Goal: Ask a question

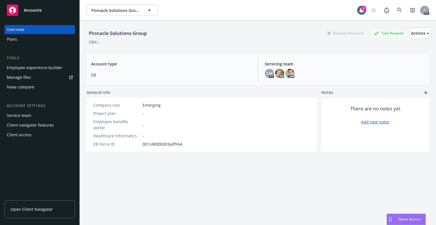
click at [396, 220] on div "Nova Assist" at bounding box center [410, 218] width 32 height 5
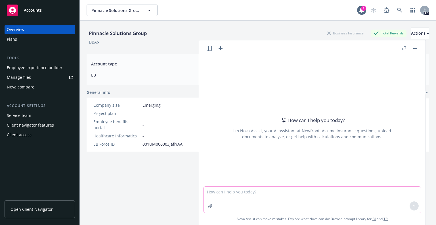
click at [238, 194] on textarea at bounding box center [313, 199] width 218 height 26
type textarea "e"
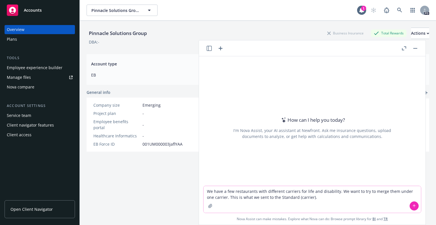
paste textarea "The Keg is with Reliance standard and has the following plans: Hourly Staff Lif…"
type textarea "We have a few restaurants with different carriers for life and disability. We w…"
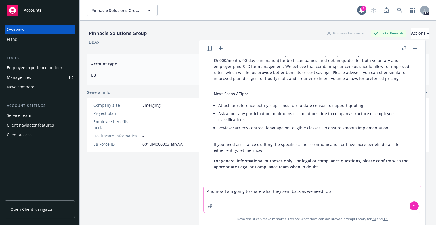
scroll to position [448, 0]
type textarea "And now I am going to share what they sent back as we need to analyze it."
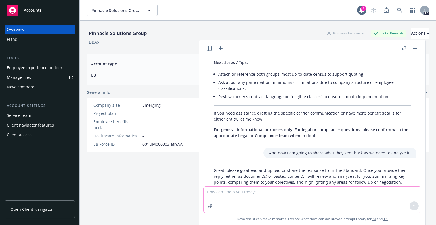
scroll to position [504, 0]
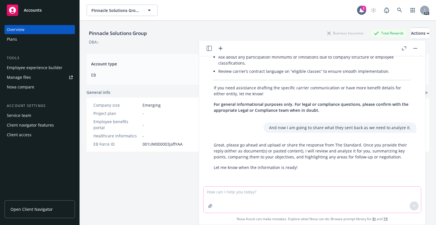
click at [209, 204] on icon "button" at bounding box center [210, 206] width 4 height 4
click at [212, 207] on button "button" at bounding box center [210, 205] width 9 height 9
click at [240, 191] on textarea at bounding box center [313, 199] width 218 height 26
paste textarea "Thank you for your patience. Attached please find our proposals for this group.…"
type textarea "Here is the body of the email and next I'll send the proposal: Thank you for yo…"
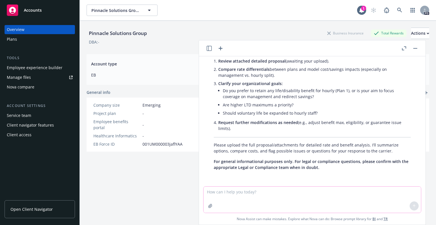
scroll to position [1022, 0]
paste textarea "Loremips d Sita consectet adipi elits d eiusmod tempo. Inc ut lab Etdo magnaali…"
type textarea "Loremips d Sita consectet adipi elits d eiusmod tempo. Inc ut lab Etdo magnaali…"
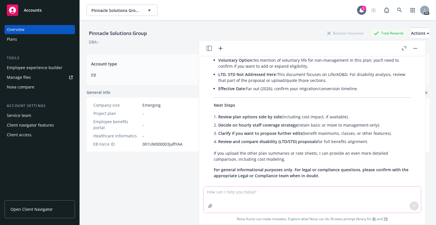
scroll to position [1883, 0]
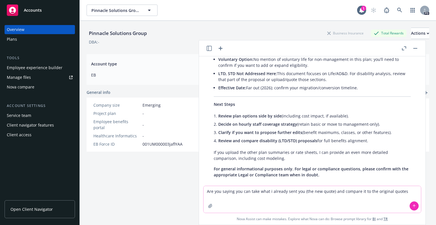
type textarea "Are you saying you can take what i already sent you (the new quote) and compare…"
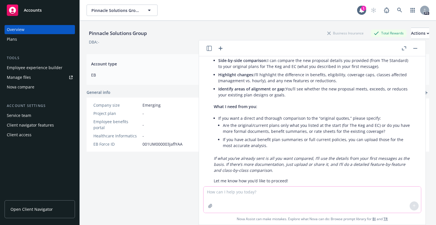
scroll to position [2056, 0]
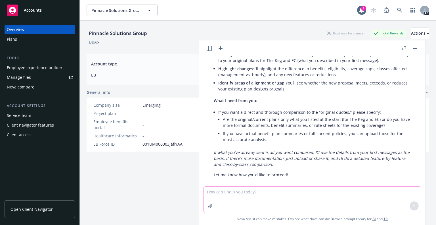
type textarea "h"
type textarea "What I sent was the new. Let me get the current"
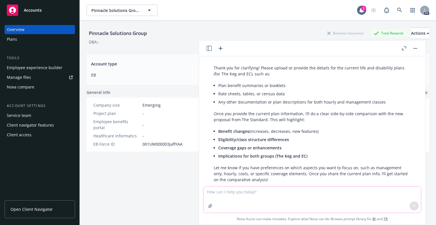
scroll to position [2202, 0]
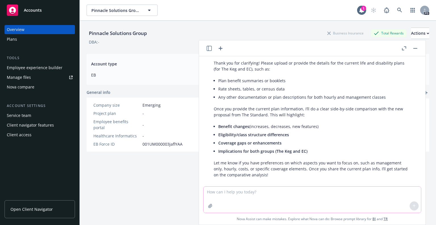
click at [221, 193] on textarea at bounding box center [313, 199] width 218 height 26
click at [208, 206] on icon "button" at bounding box center [210, 205] width 5 height 5
click at [236, 193] on textarea at bounding box center [313, 199] width 218 height 26
type textarea "here is one group's invoice. can you do a comparison with this info"
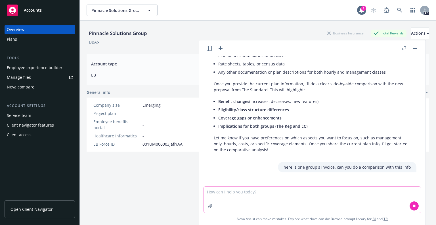
scroll to position [2228, 0]
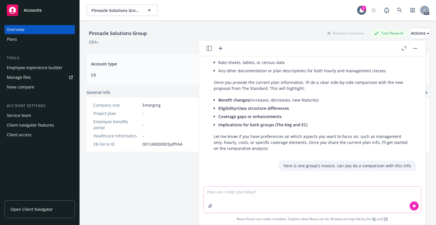
paste textarea "**********"
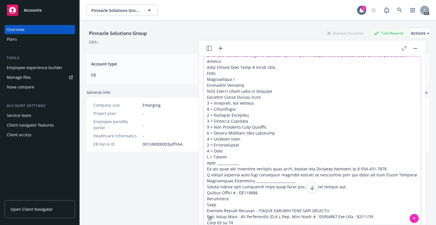
scroll to position [2382, 0]
type textarea "**********"
click at [413, 219] on icon at bounding box center [414, 218] width 4 height 4
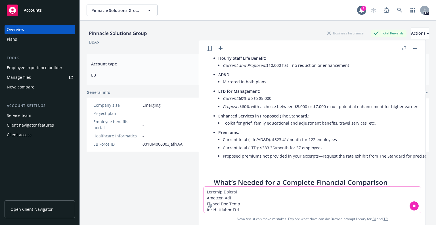
scroll to position [4977, 0]
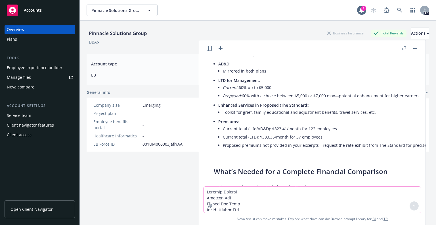
click at [251, 195] on textarea at bounding box center [313, 199] width 218 height 26
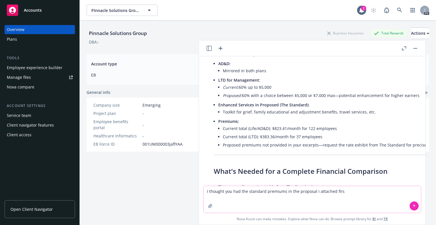
type textarea "I thought you had the standard premiums in the proposal i attached first"
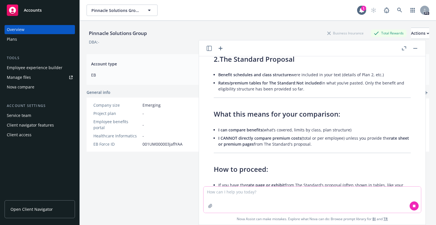
scroll to position [5306, 0]
